Goal: Feedback & Contribution: Leave review/rating

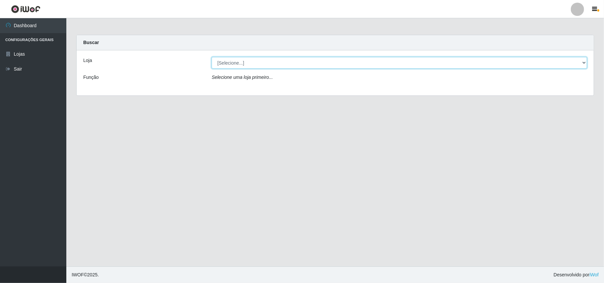
drag, startPoint x: 337, startPoint y: 62, endPoint x: 336, endPoint y: 67, distance: 4.4
click at [337, 62] on select "[Selecione...] Bemais Supermercados - B11 Manaíra" at bounding box center [399, 63] width 375 height 12
select select "409"
click at [212, 57] on select "[Selecione...] Bemais Supermercados - B11 Manaíra" at bounding box center [399, 63] width 375 height 12
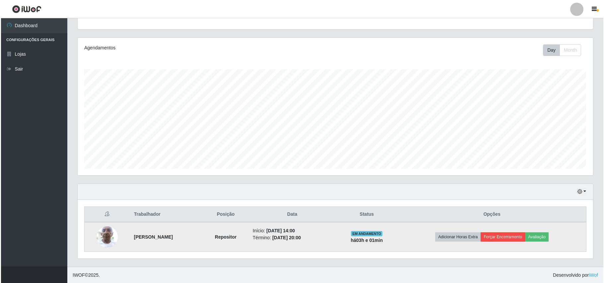
scroll to position [70, 0]
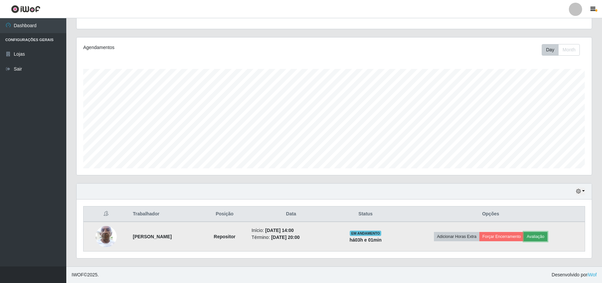
click at [544, 237] on button "Avaliação" at bounding box center [536, 236] width 24 height 9
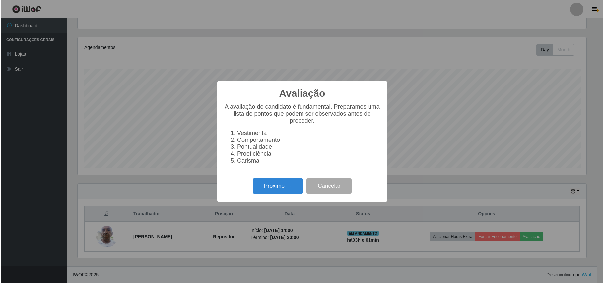
scroll to position [138, 510]
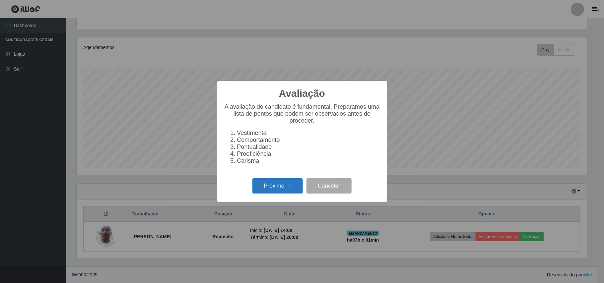
click at [287, 182] on button "Próximo →" at bounding box center [277, 186] width 50 height 16
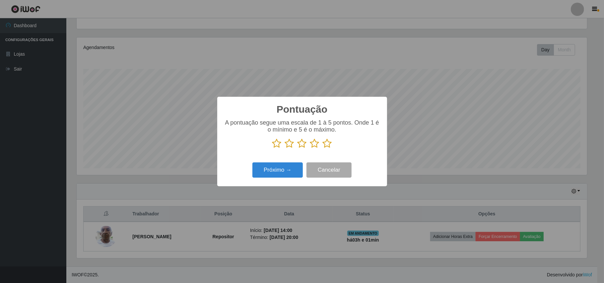
click at [325, 144] on icon at bounding box center [327, 144] width 9 height 10
click at [323, 149] on input "radio" at bounding box center [323, 149] width 0 height 0
click at [293, 165] on button "Próximo →" at bounding box center [277, 170] width 50 height 16
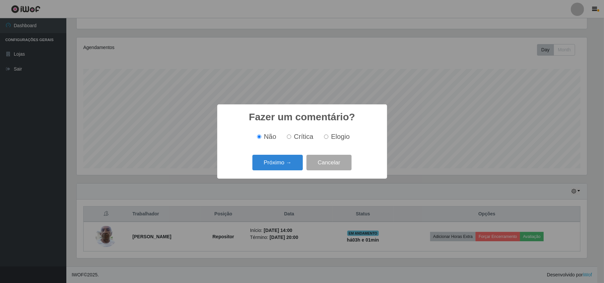
click at [328, 133] on label "Elogio" at bounding box center [335, 137] width 28 height 8
click at [328, 135] on input "Elogio" at bounding box center [326, 137] width 4 height 4
radio input "true"
click at [288, 158] on button "Próximo →" at bounding box center [277, 163] width 50 height 16
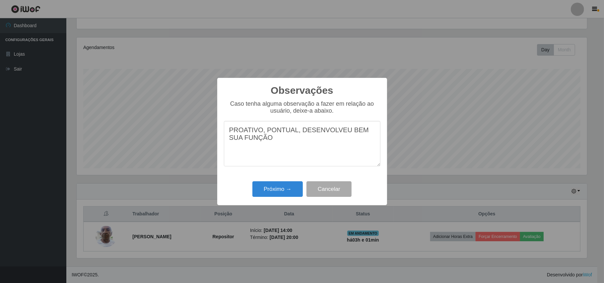
click at [292, 134] on textarea "PROATIVO, PONTUAL, DESENVOLVEU BEM SUA FUNÇÃO" at bounding box center [302, 143] width 156 height 45
click at [294, 129] on textarea "PROATIVO, PONTUAL, DESENVOLVEU BEM SUA FUNÇÃO" at bounding box center [302, 143] width 156 height 45
drag, startPoint x: 296, startPoint y: 130, endPoint x: 339, endPoint y: 141, distance: 43.9
click at [339, 141] on textarea "PROATIVO, PONTUAL, PORTADANDO TODOS OS EPIS NECESSARIO PARA SUA FUNÇÃO DESENVOL…" at bounding box center [302, 143] width 156 height 45
drag, startPoint x: 342, startPoint y: 141, endPoint x: 298, endPoint y: 133, distance: 45.5
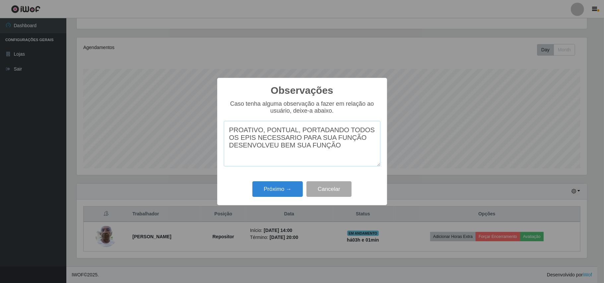
click at [298, 133] on textarea "PROATIVO, PONTUAL, PORTADANDO TODOS OS EPIS NECESSARIO PARA SUA FUNÇÃO DESENVOL…" at bounding box center [302, 143] width 156 height 45
click at [297, 131] on textarea "PROATIVO, PONTUAL, DESENVOLVEU BEM SUA FUNÇÃO" at bounding box center [302, 143] width 156 height 45
click at [229, 133] on textarea "PROATIVO, PONTUAL, DESENVOLVEU BEM SUA FUNÇÃO" at bounding box center [302, 143] width 156 height 45
paste textarea "ORTADANDO TODOS OS EPIS NECESSARIO PARA SUA FUNÇÃO"
click at [226, 129] on textarea "ORTADANDO TODOS OS EPIS NECESSARIO PARA SUA FUNÇÃOPROATIVO, PONTUAL, DESENVOLVE…" at bounding box center [302, 143] width 156 height 45
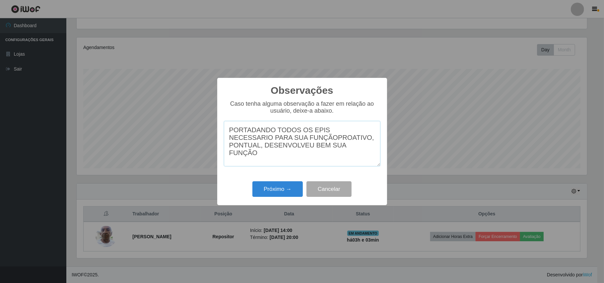
click at [287, 139] on textarea "PORTADANDO TODOS OS EPIS NECESSARIO PARA SUA FUNÇÃOPROATIVO, PONTUAL, DESENVOLV…" at bounding box center [302, 143] width 156 height 45
click at [333, 153] on textarea "PORTADANDO TODOS OS EPIS NECESSARIO PARA SUA FUNÇÃO PROATIVO, PONTUAL, DESENVOL…" at bounding box center [302, 143] width 156 height 45
click at [323, 140] on textarea "PORTADANDO TODOS OS EPIS NECESSARIO PARA SUA FUNÇÃO PROATIVO, PONTUAL, DESENVOL…" at bounding box center [302, 143] width 156 height 45
click at [287, 135] on textarea "PORTADANDO TODOS OS EPIS NECESSARIO PARA SUA FUNÇÃO PROATIVO, PONTUAL, DESENVOL…" at bounding box center [302, 143] width 156 height 45
click at [285, 142] on textarea "PORTADANDO TODOS OS EPIS NECESSARIO PARA SUA FUNÇÃO PROATIVO, PONTUAL, DESENVOL…" at bounding box center [302, 143] width 156 height 45
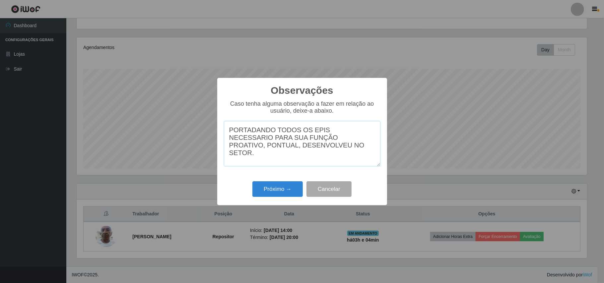
click at [231, 130] on textarea "PORTADANDO TODOS OS EPIS NECESSARIO PARA SUA FUNÇÃO PROATIVO, PONTUAL, DESENVOL…" at bounding box center [302, 143] width 156 height 45
click at [227, 131] on textarea "PORTADANDO TODOS OS EPIS NECESSARIO PARA SUA FUNÇÃO PROATIVO, PONTUAL, DESENVOL…" at bounding box center [302, 143] width 156 height 45
click at [328, 143] on textarea "PEOFISSIONAL PORTADANDO TODOS OS EPIS NECESSARIO PARA SUA FUNÇÃO PROATIVO, PONT…" at bounding box center [302, 143] width 156 height 45
click at [329, 141] on textarea "PEOFISSIONAL PORTADANDO TODOS OS EPIS NECESSARIO PARA SUA FUNÇÃO. PROATIVO, [GE…" at bounding box center [302, 143] width 156 height 45
click at [328, 145] on textarea "PEOFISSIONAL PORTADANDO TODOS OS EPIS NECESSARIO PARA SUA FUNÇÃO. PROATIVO, [GE…" at bounding box center [302, 143] width 156 height 45
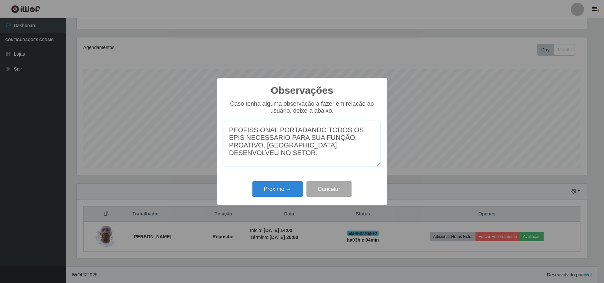
click at [328, 143] on textarea "PEOFISSIONAL PORTADANDO TODOS OS EPIS NECESSARIO PARA SUA FUNÇÃO. PROATIVO, [GE…" at bounding box center [302, 143] width 156 height 45
click at [331, 142] on textarea "PEOFISSIONAL PORTADANDO TODOS OS EPIS NECESSARIO PARA SUA FUNÇÃO. PROATIVO, [GE…" at bounding box center [302, 143] width 156 height 45
click at [268, 147] on textarea "PEOFISSIONAL PORTADANDO TODOS OS EPIS NECESSARIO PARA SUA FUNÇÃO. MOSTROU SE PR…" at bounding box center [302, 143] width 156 height 45
click at [271, 149] on textarea "PEOFISSIONAL PORTADANDO TODOS OS EPIS NECESSARIO PARA SUA FUNÇÃO. MOSTROU SE PR…" at bounding box center [302, 143] width 156 height 45
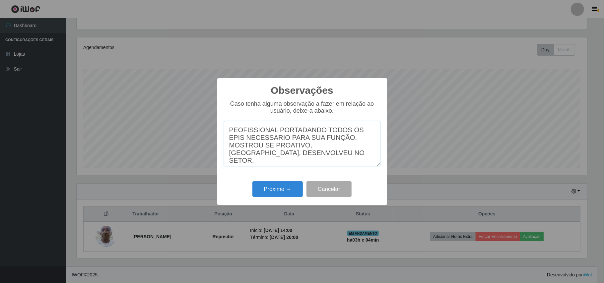
click at [305, 151] on textarea "PEOFISSIONAL PORTADANDO TODOS OS EPIS NECESSARIO PARA SUA FUNÇÃO. MOSTROU SE PR…" at bounding box center [302, 143] width 156 height 45
click at [310, 160] on textarea "PEOFISSIONAL PORTADANDO TODOS OS EPIS NECESSARIO PARA SUA FUNÇÃO. MOSTROU SE PR…" at bounding box center [302, 143] width 156 height 45
click at [307, 149] on textarea "PEOFISSIONAL PORTADANDO TODOS OS EPIS NECESSARIO PARA SUA FUNÇÃO. MOSTROU SE PR…" at bounding box center [302, 143] width 156 height 45
click at [229, 155] on textarea "PEOFISSIONAL PORTADANDO TODOS OS EPIS NECESSARIO PARA SUA FUNÇÃO. MOSTROU SE PR…" at bounding box center [302, 143] width 156 height 45
type textarea "PEOFISSIONAL PORTADANDO TODOS OS EPIS NECESSARIO PARA SUA FUNÇÃO. MOSTROU SE PR…"
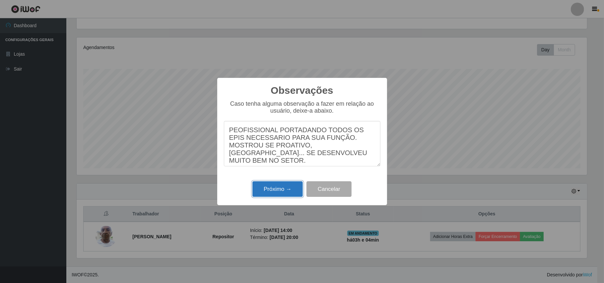
click at [279, 189] on button "Próximo →" at bounding box center [277, 189] width 50 height 16
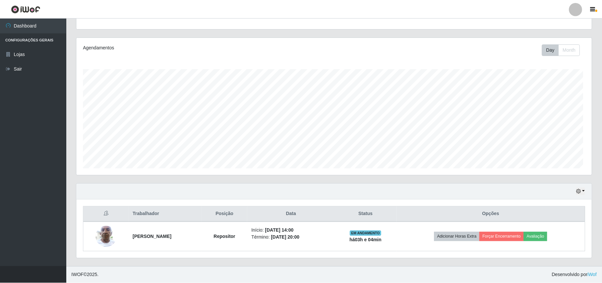
scroll to position [138, 515]
